Goal: Transaction & Acquisition: Purchase product/service

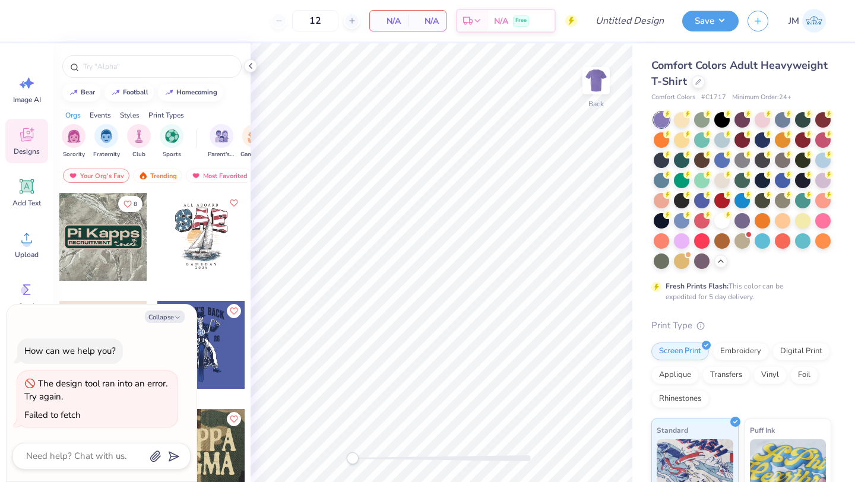
type textarea "x"
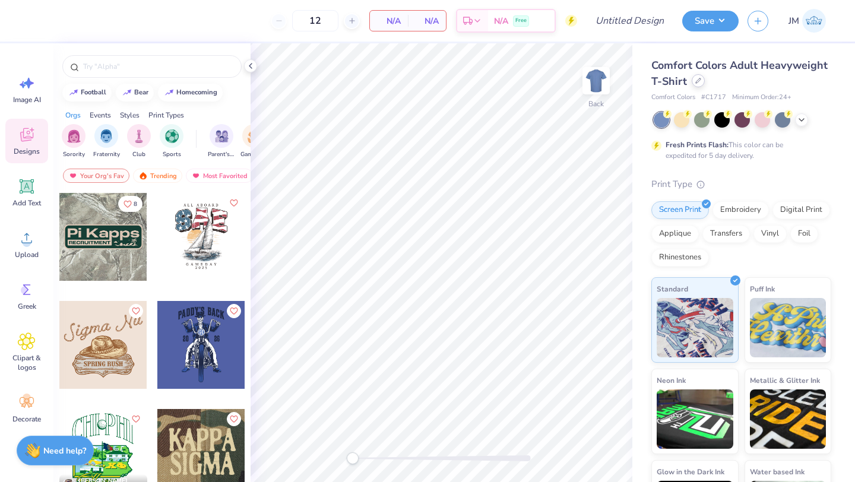
click at [696, 86] on div at bounding box center [697, 80] width 13 height 13
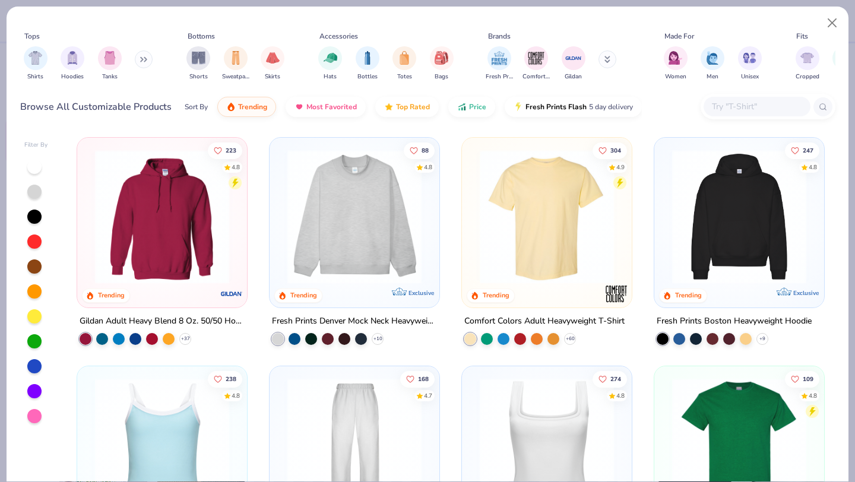
click at [746, 104] on input "text" at bounding box center [755, 107] width 91 height 14
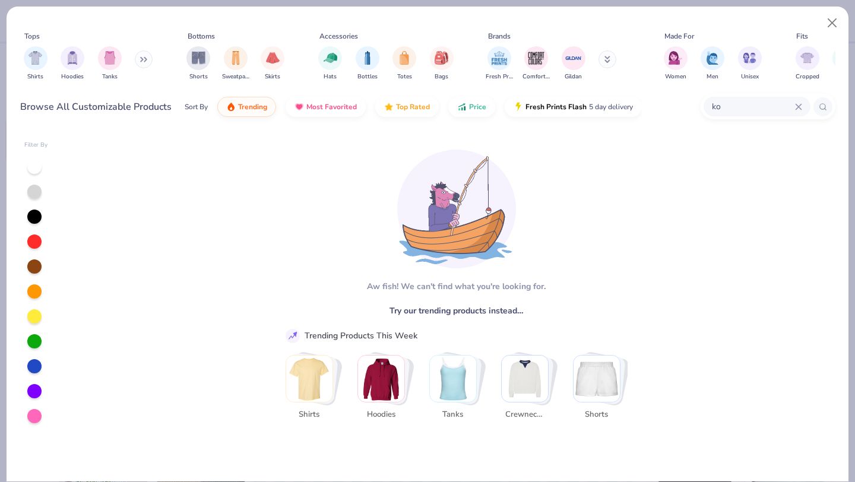
type input "k"
type input "drink"
click at [408, 61] on img "filter for Totes" at bounding box center [404, 57] width 13 height 14
click at [411, 65] on div "filter for Bottles" at bounding box center [404, 57] width 24 height 24
click at [798, 105] on icon at bounding box center [798, 106] width 7 height 7
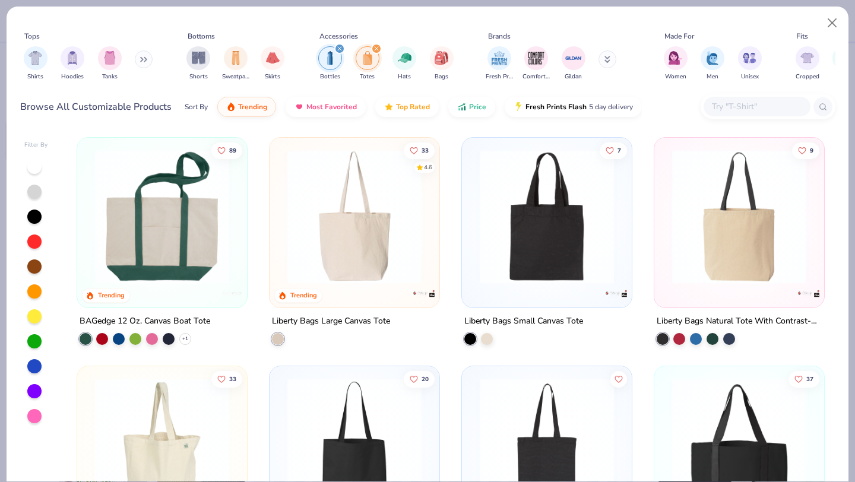
click at [340, 49] on icon "filter for Bottles" at bounding box center [339, 48] width 5 height 5
click at [340, 49] on icon "filter for Totes" at bounding box center [339, 48] width 5 height 5
